Goal: Task Accomplishment & Management: Use online tool/utility

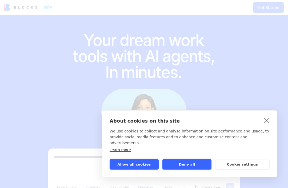
click at [129, 165] on button "Allow all cookies" at bounding box center [134, 164] width 49 height 10
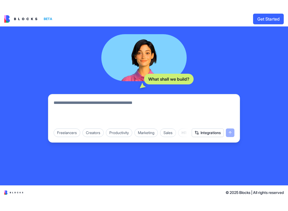
scroll to position [66, 0]
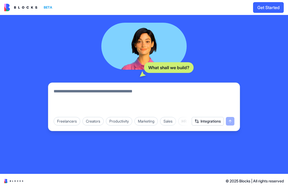
click at [178, 107] on textarea at bounding box center [144, 101] width 181 height 26
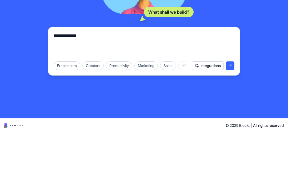
type textarea "**********"
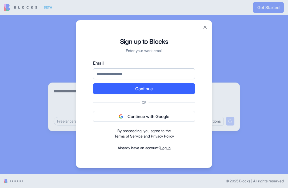
click at [208, 28] on button "Close" at bounding box center [205, 27] width 5 height 5
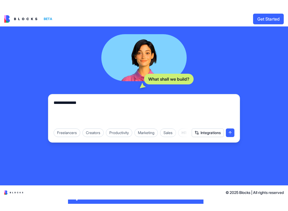
scroll to position [43, 0]
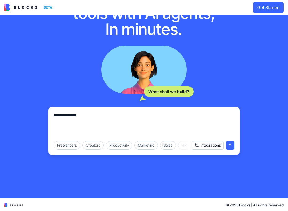
click at [211, 144] on button "Integrations" at bounding box center [208, 145] width 32 height 9
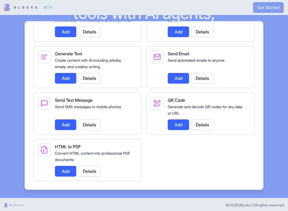
scroll to position [778, 0]
click at [223, 66] on div "Send Email Send automated emails to anyone Add Details" at bounding box center [207, 66] width 78 height 33
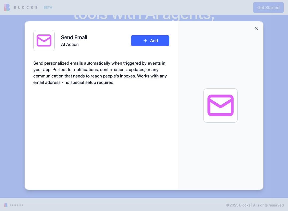
click at [255, 30] on button "Close" at bounding box center [256, 28] width 5 height 5
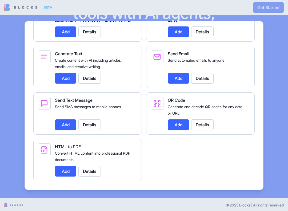
click at [205, 73] on button "Details" at bounding box center [202, 78] width 22 height 11
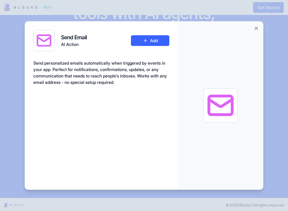
click at [257, 31] on button "Close" at bounding box center [256, 28] width 5 height 5
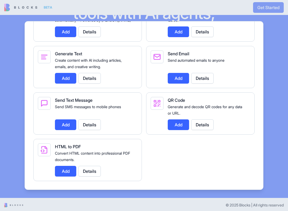
click at [178, 73] on button "Add" at bounding box center [178, 78] width 21 height 11
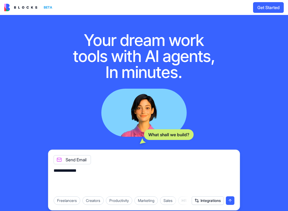
scroll to position [0, 0]
click at [268, 12] on button "Get Started" at bounding box center [268, 7] width 31 height 11
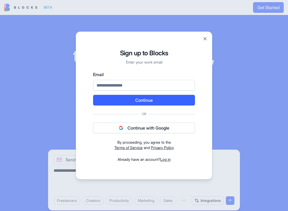
click at [241, 60] on div at bounding box center [144, 105] width 288 height 211
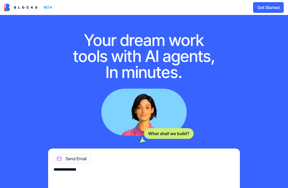
click at [5, 103] on div "**********" at bounding box center [144, 133] width 288 height 237
